Goal: Information Seeking & Learning: Learn about a topic

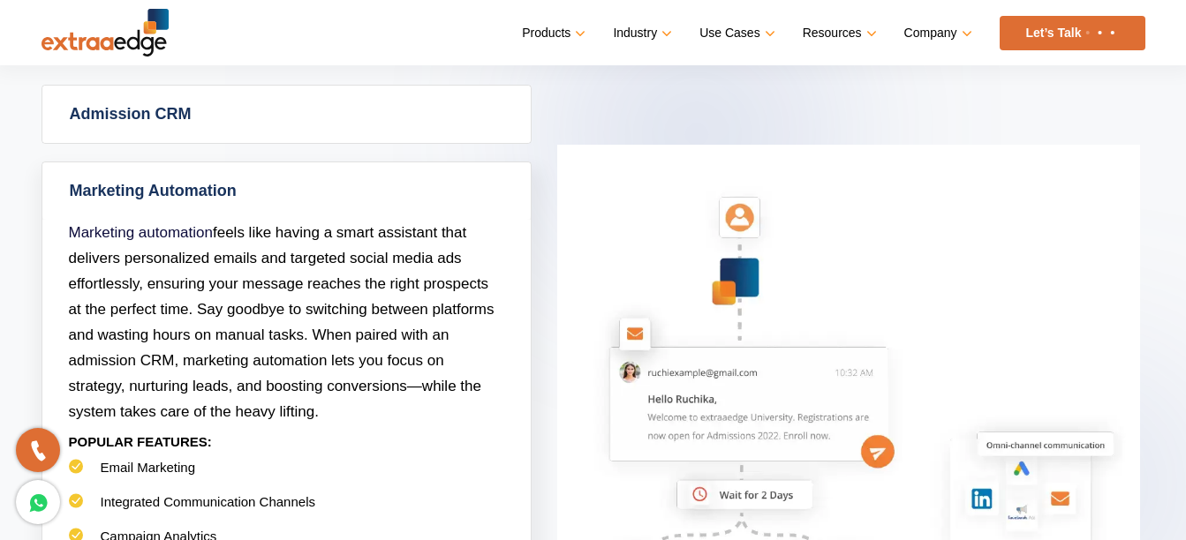
scroll to position [883, 0]
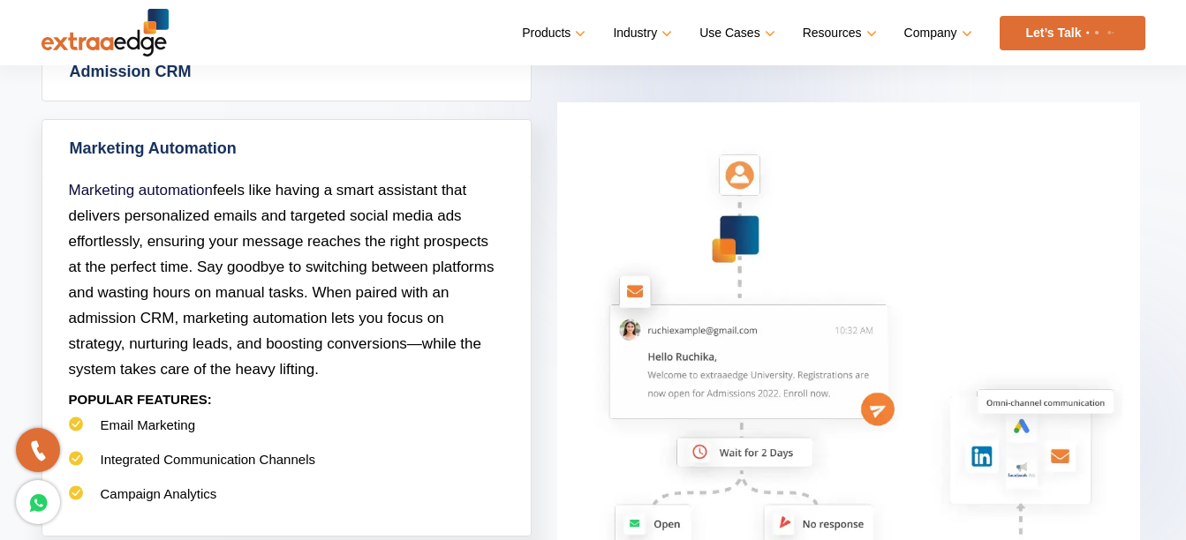
click at [295, 149] on link "Marketing Automation" at bounding box center [286, 148] width 488 height 57
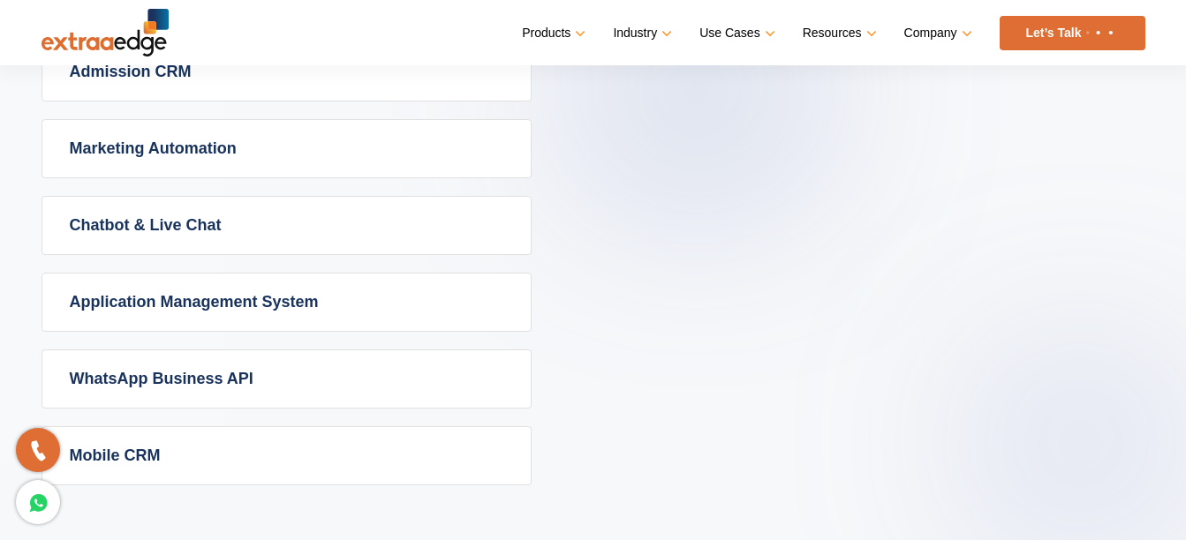
click at [410, 228] on link "Chatbot & Live Chat" at bounding box center [286, 225] width 488 height 57
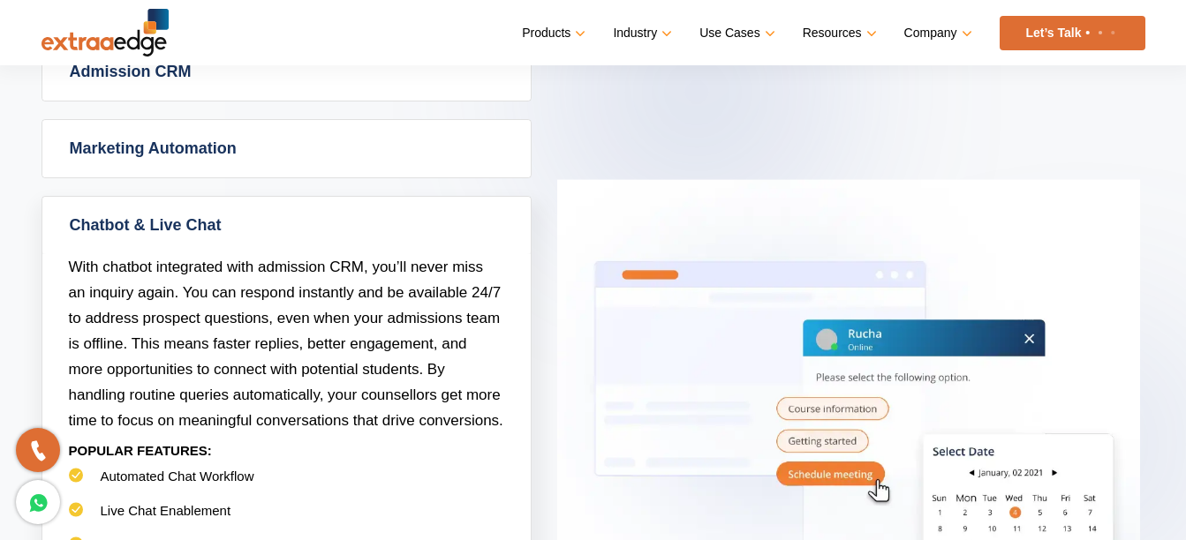
click at [207, 223] on link "Chatbot & Live Chat" at bounding box center [286, 225] width 488 height 57
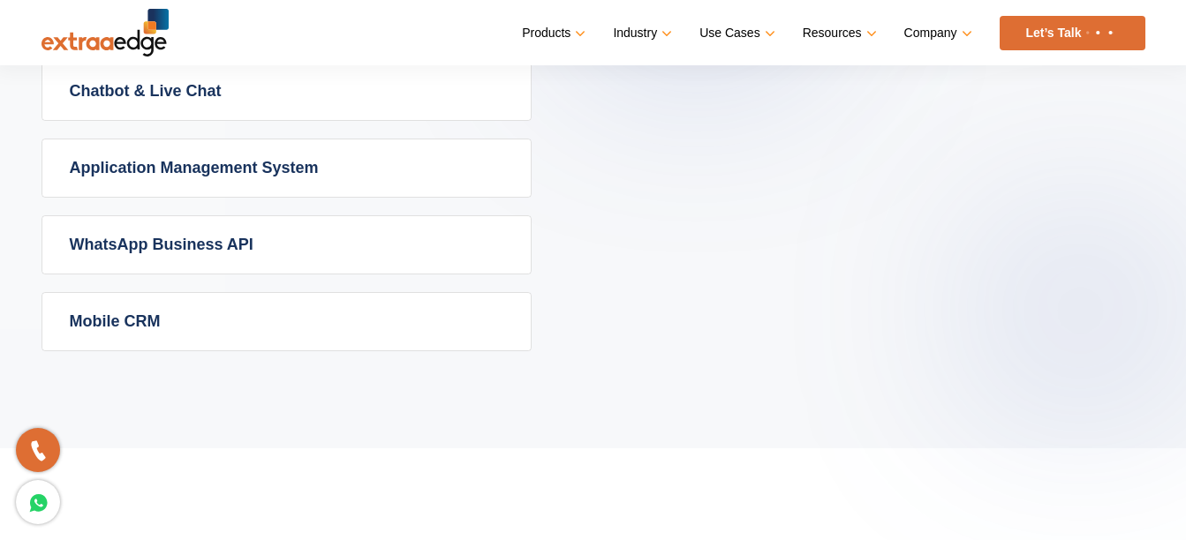
scroll to position [1059, 0]
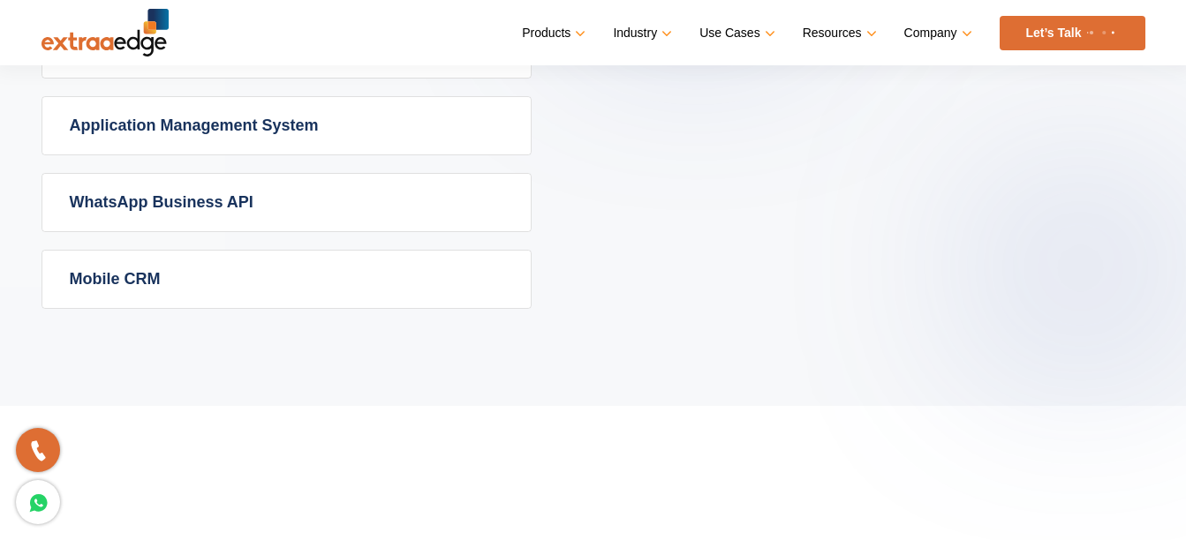
click at [332, 286] on link "Mobile CRM" at bounding box center [286, 279] width 488 height 57
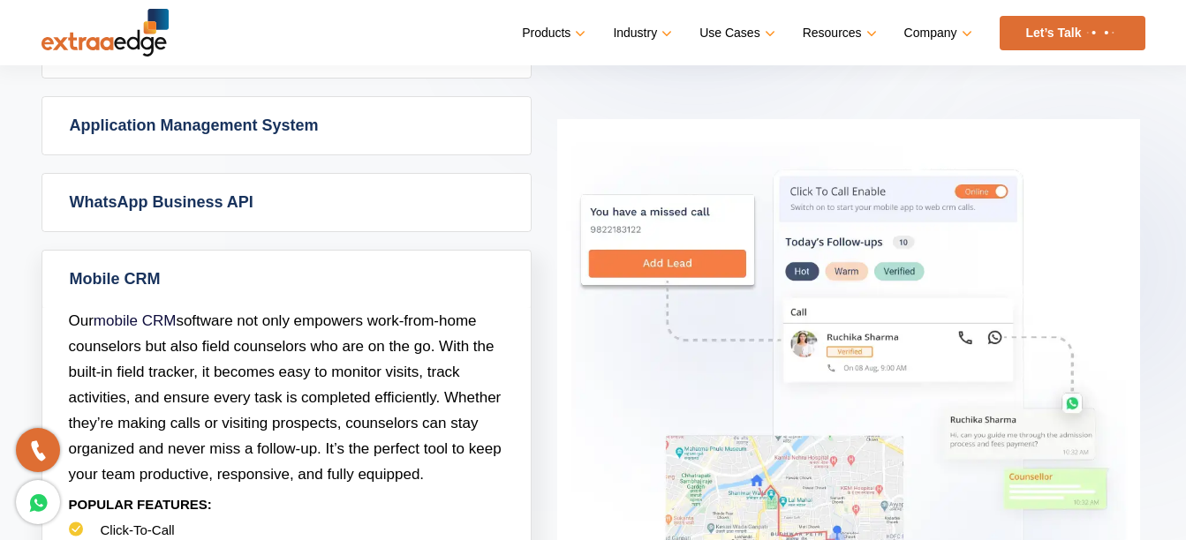
click at [260, 204] on link "WhatsApp Business API" at bounding box center [286, 202] width 488 height 57
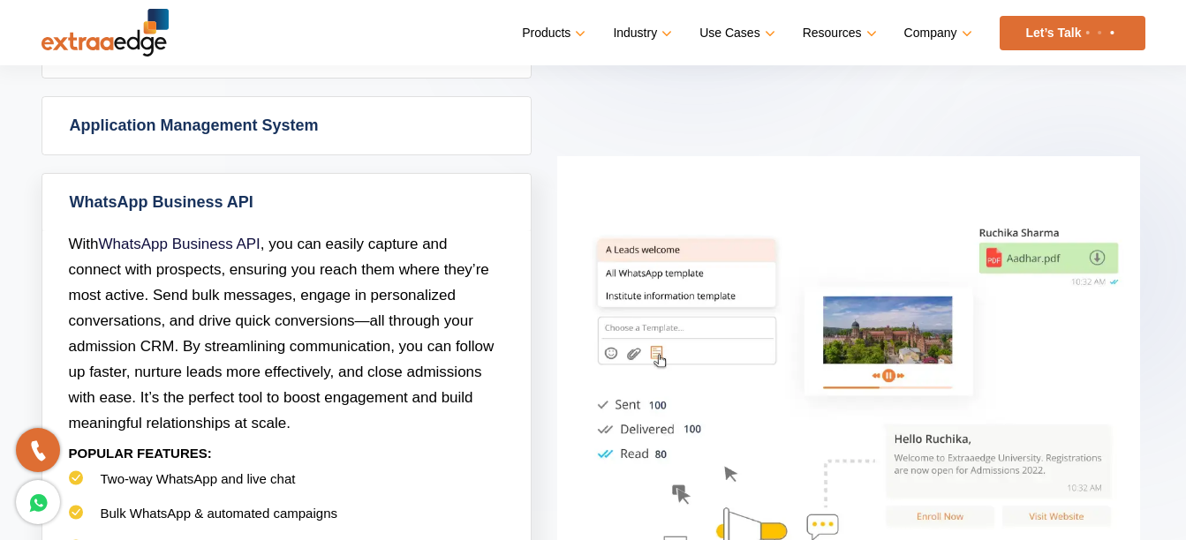
scroll to position [883, 0]
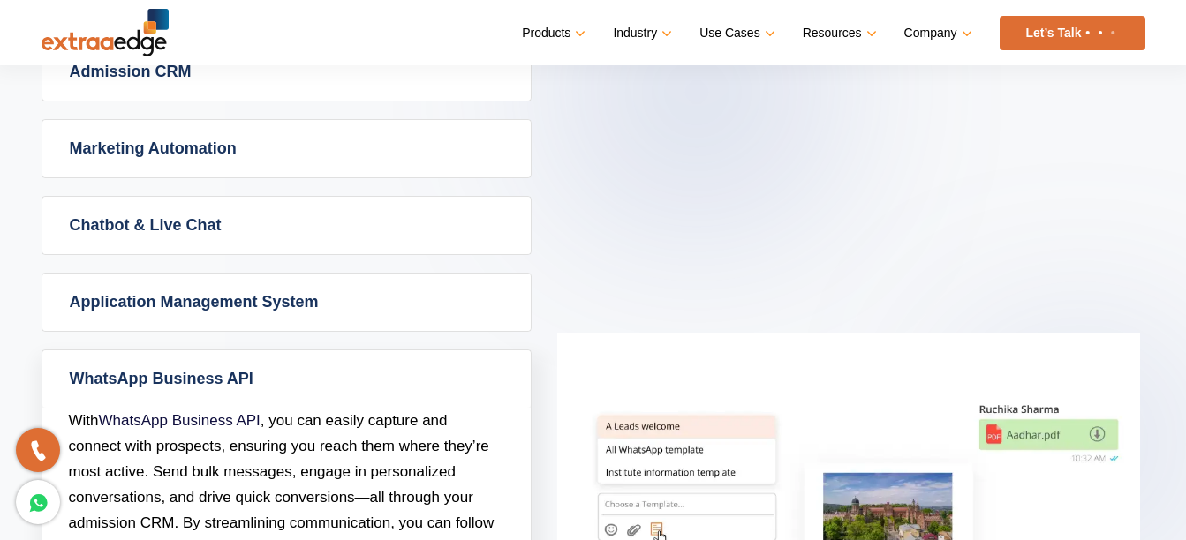
click at [359, 316] on link "Application Management System" at bounding box center [286, 302] width 488 height 57
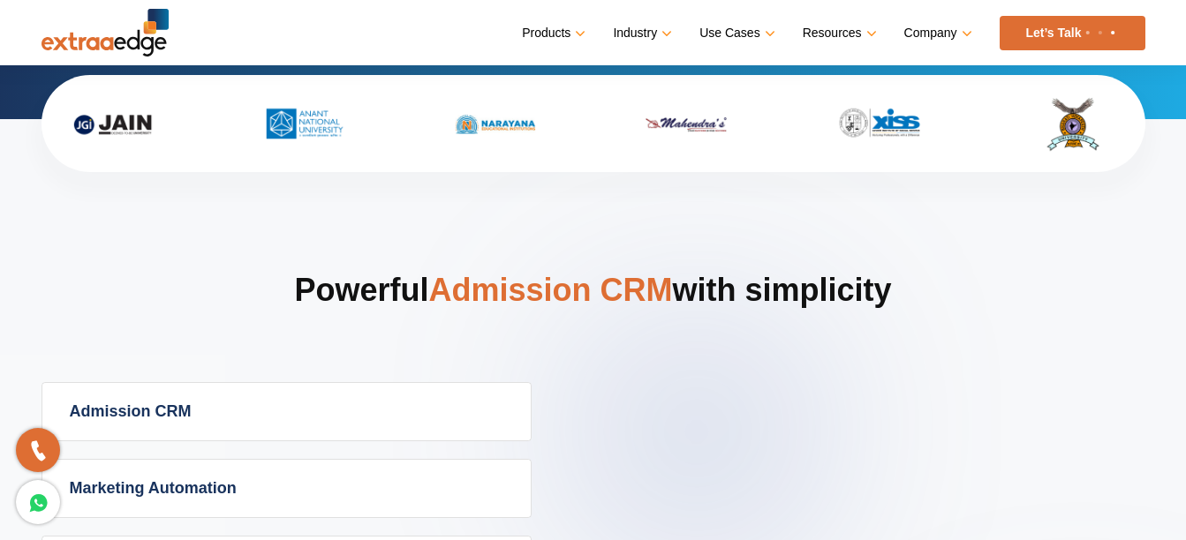
scroll to position [530, 0]
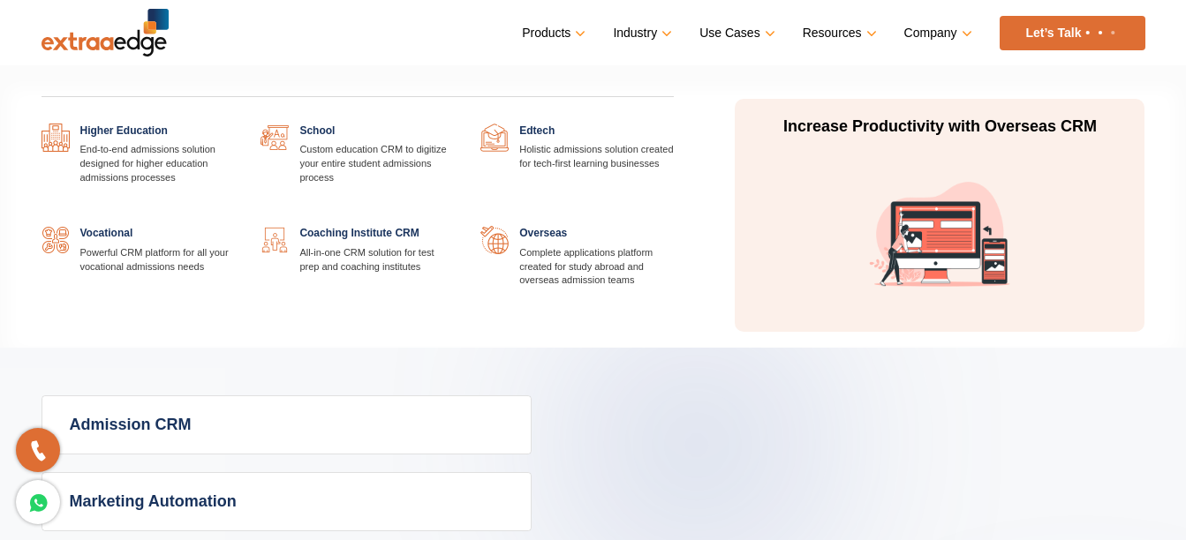
click at [674, 226] on link at bounding box center [674, 226] width 0 height 0
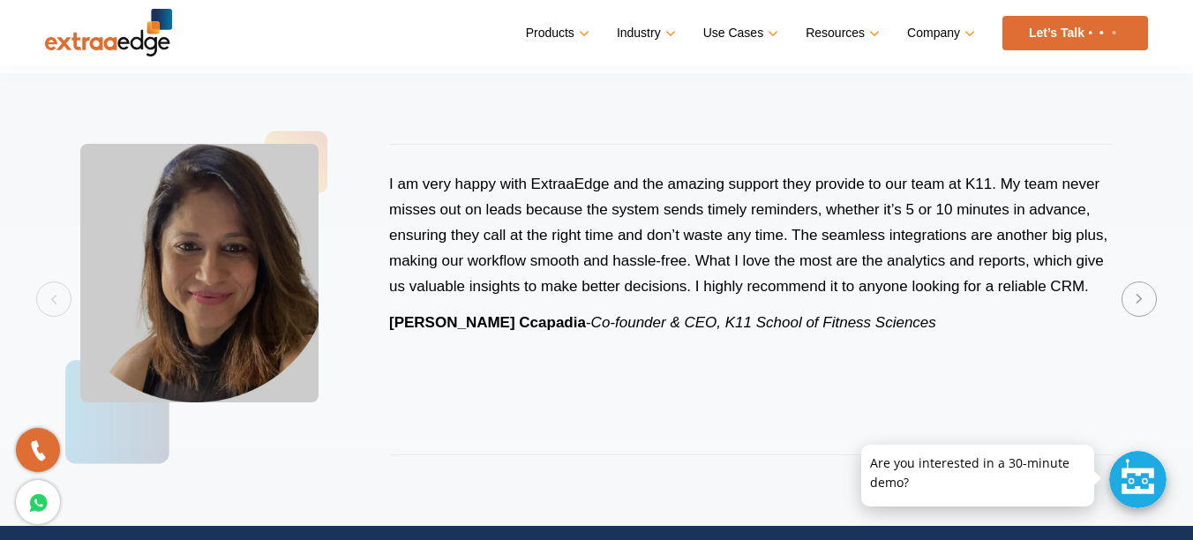
scroll to position [3708, 0]
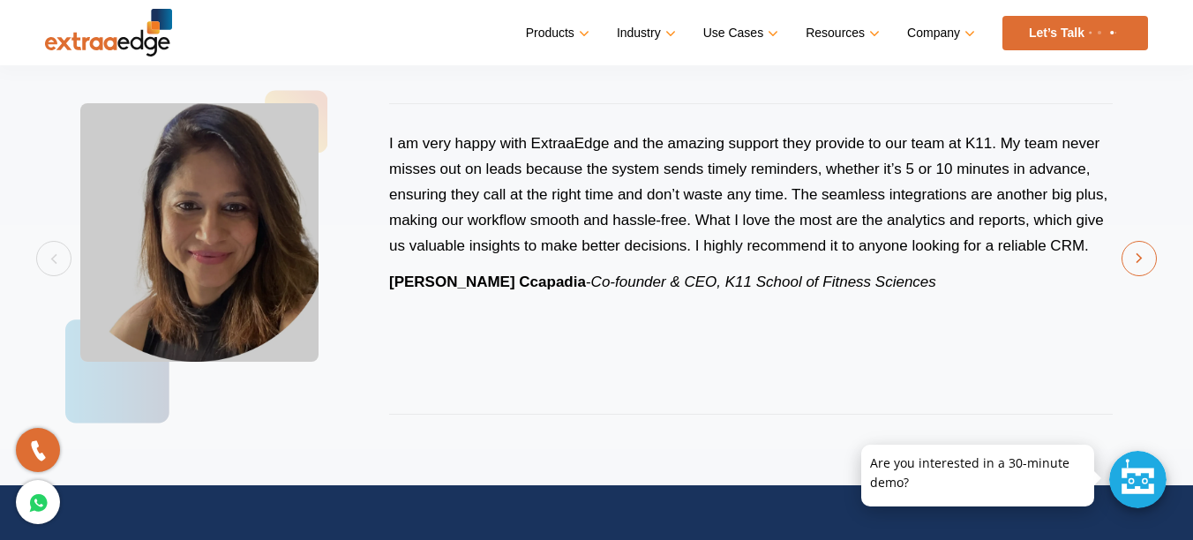
click at [1138, 262] on button "Next" at bounding box center [1139, 258] width 35 height 35
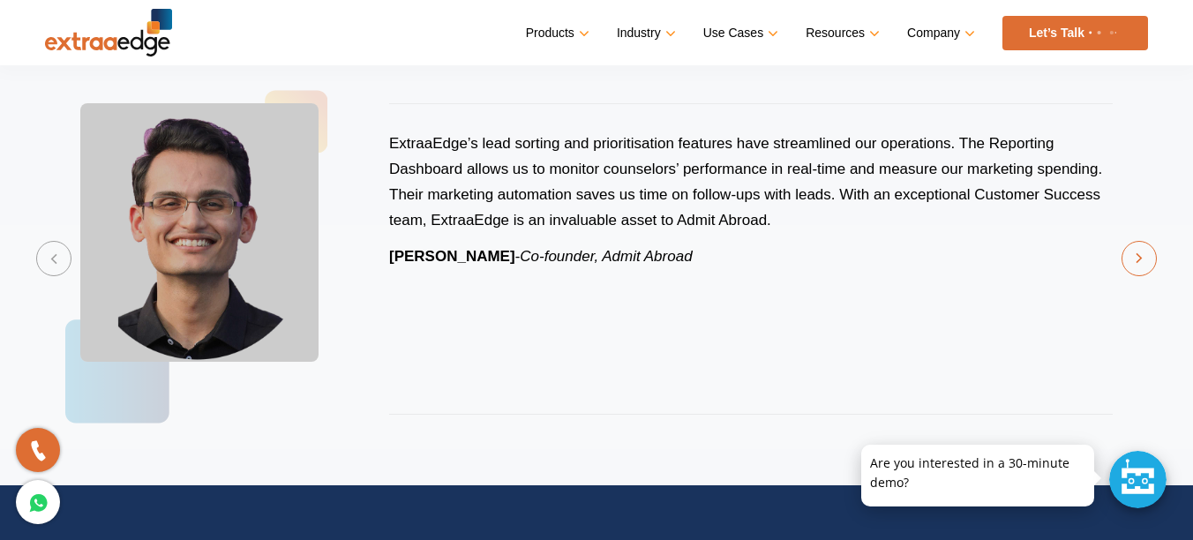
click at [1138, 262] on button "Next" at bounding box center [1139, 258] width 35 height 35
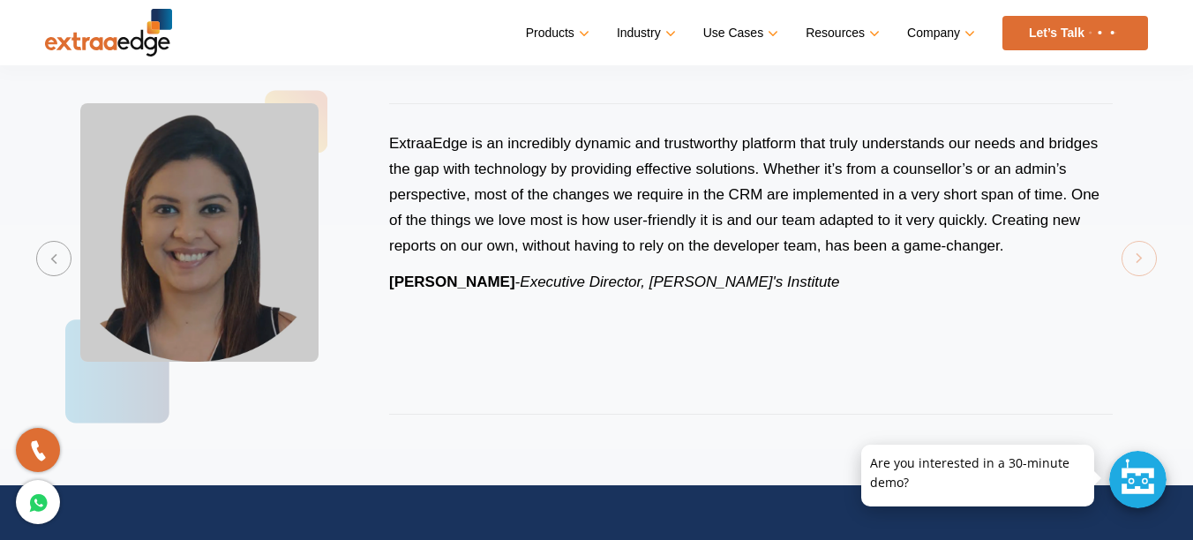
click at [1138, 262] on div "ExtraaEdge is an incredibly dynamic and trustworthy platform that truly underst…" at bounding box center [596, 259] width 1103 height 382
click at [1139, 260] on div "ExtraaEdge is an incredibly dynamic and trustworthy platform that truly underst…" at bounding box center [596, 259] width 1103 height 382
click at [62, 258] on button "Previous" at bounding box center [53, 258] width 35 height 35
click at [64, 258] on button "Previous" at bounding box center [53, 258] width 35 height 35
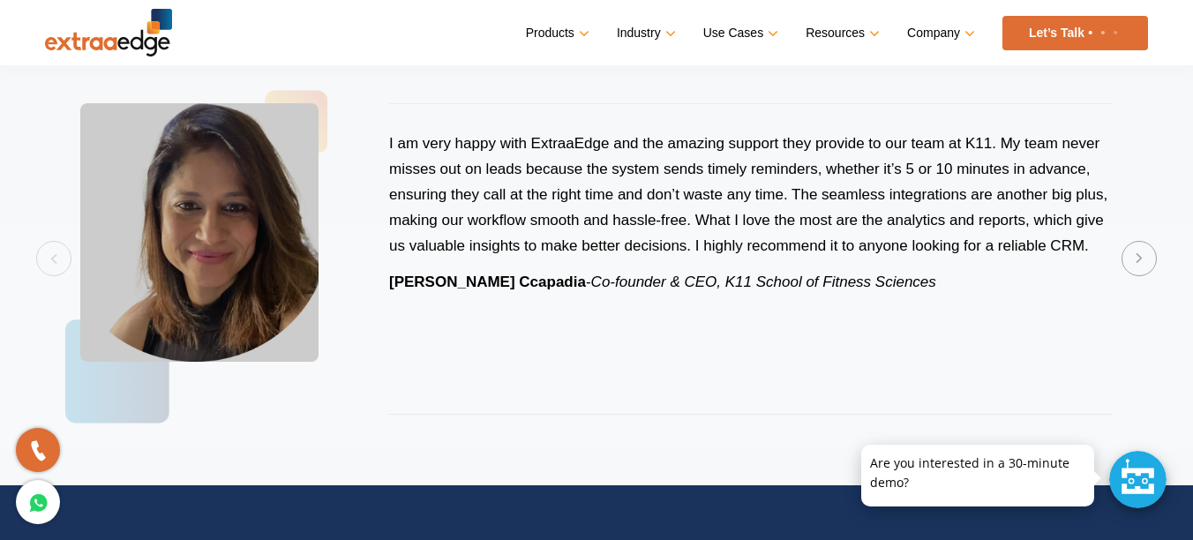
click at [58, 254] on div "I am very happy with ExtraaEdge and the amazing support they provide to our tea…" at bounding box center [596, 259] width 1103 height 382
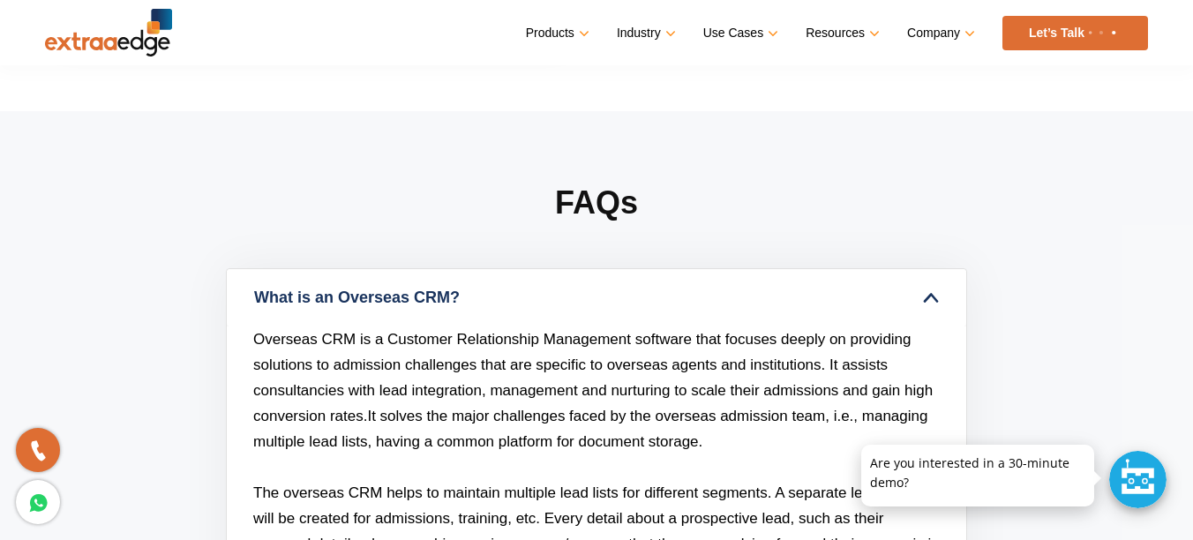
scroll to position [5473, 0]
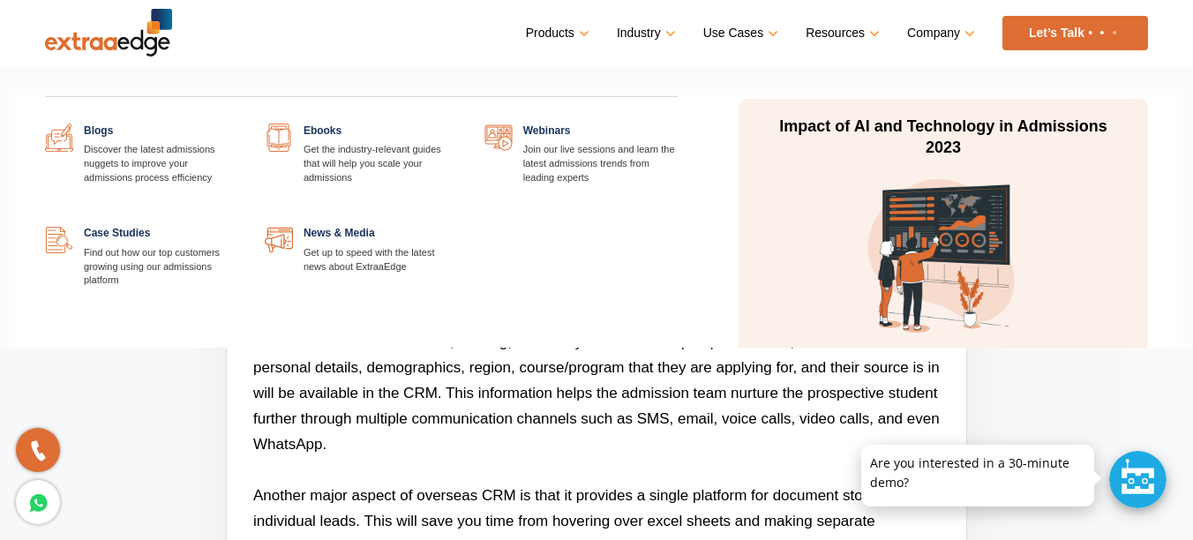
click at [833, 34] on link "Resources" at bounding box center [841, 33] width 71 height 26
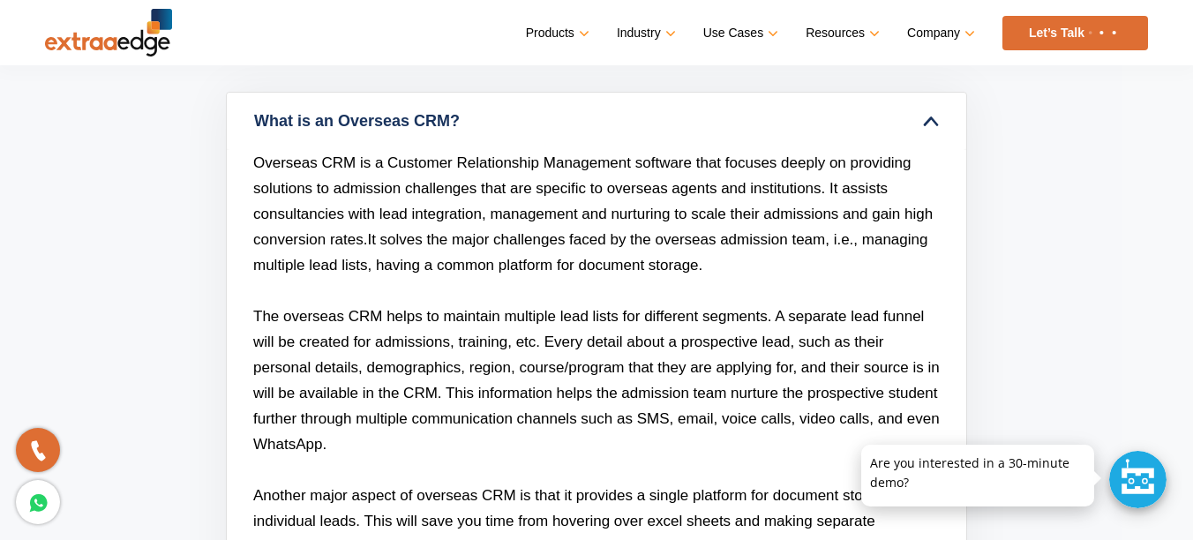
click at [652, 444] on p "The overseas CRM helps to maintain multiple lead lists for different segments. …" at bounding box center [596, 381] width 687 height 154
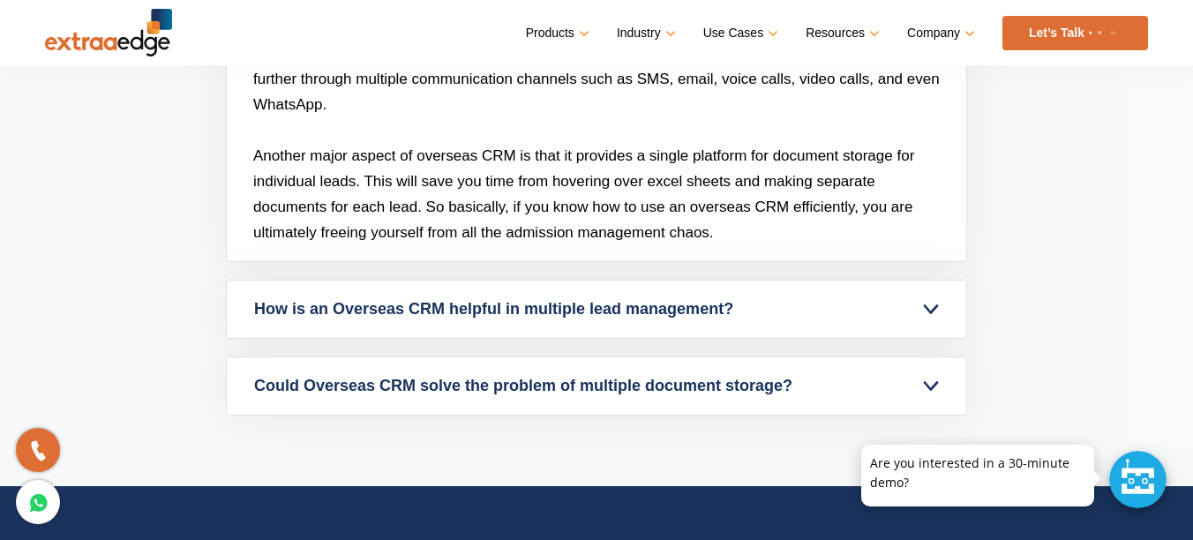
scroll to position [5826, 0]
